Goal: Navigation & Orientation: Find specific page/section

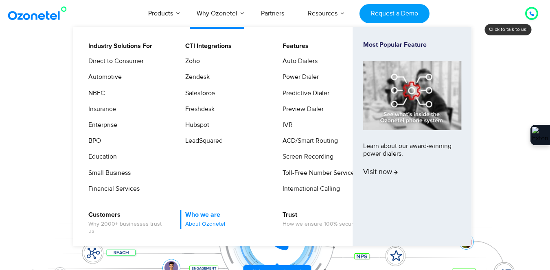
click at [194, 215] on link "Who we are About Ozonetel" at bounding box center [203, 219] width 46 height 19
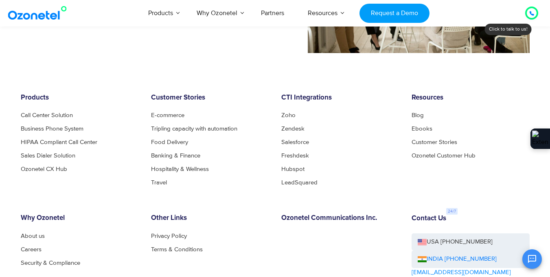
scroll to position [820, 0]
